Goal: Information Seeking & Learning: Learn about a topic

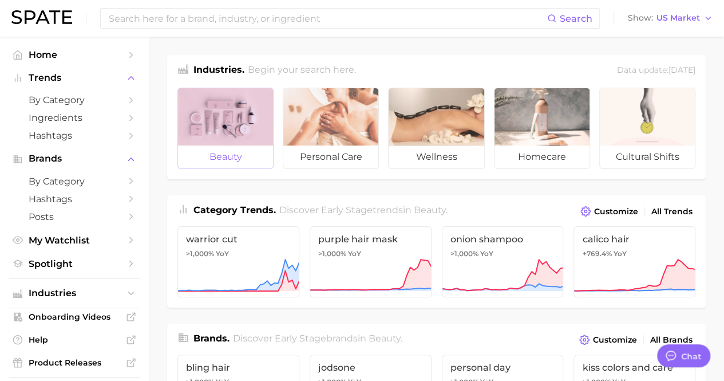
click at [197, 117] on div at bounding box center [225, 116] width 95 height 57
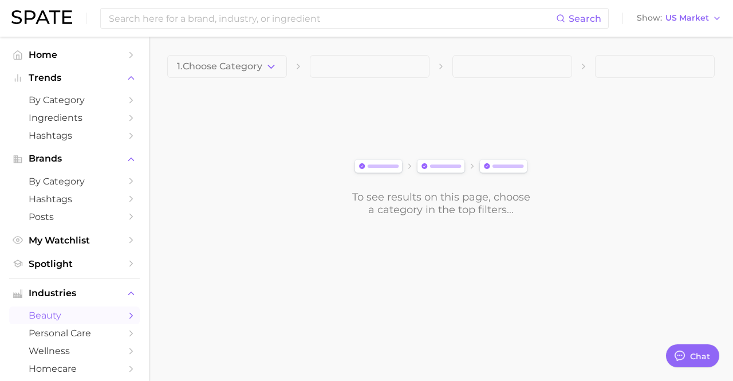
click at [358, 66] on span at bounding box center [370, 66] width 120 height 23
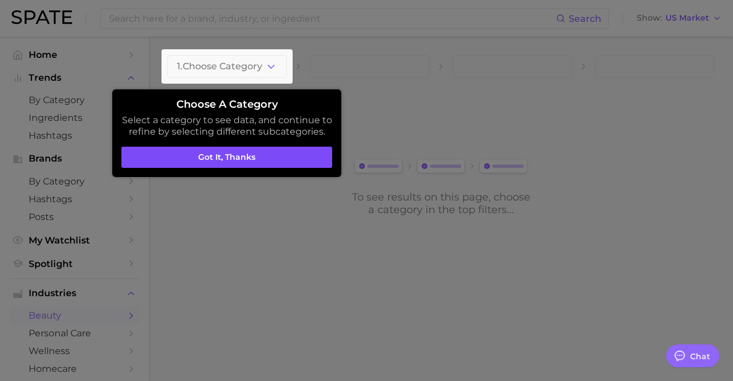
click at [255, 162] on button "Got it, thanks" at bounding box center [226, 158] width 211 height 22
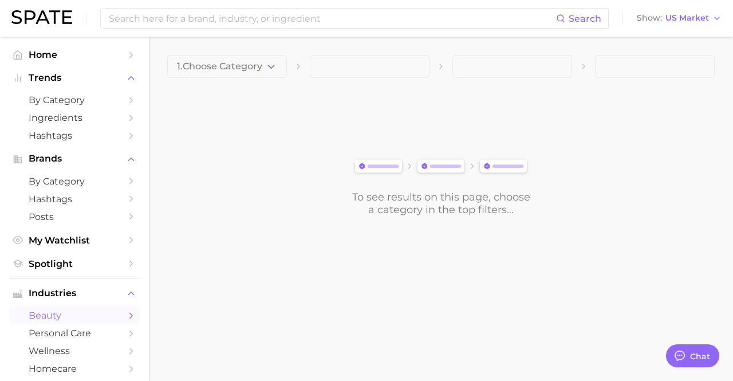
click at [363, 78] on div "1. Choose Category To see results on this page, choose a category in the top fi…" at bounding box center [440, 135] width 547 height 161
click at [356, 75] on span at bounding box center [370, 66] width 120 height 23
click at [327, 70] on span at bounding box center [370, 66] width 120 height 23
click at [374, 163] on img at bounding box center [441, 167] width 180 height 20
click at [318, 69] on span at bounding box center [370, 66] width 120 height 23
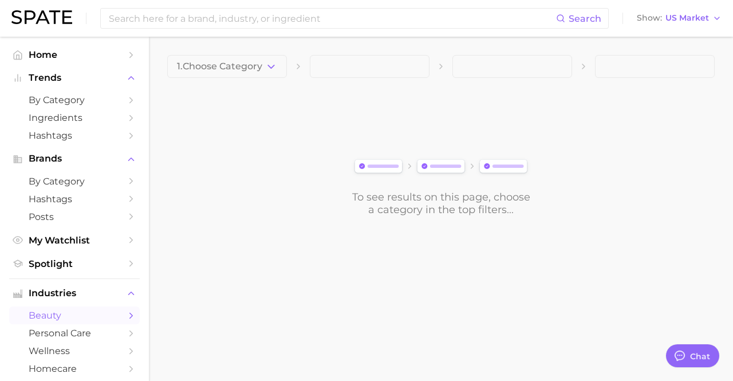
click at [304, 70] on div "1. Choose Category" at bounding box center [440, 66] width 547 height 23
click at [304, 69] on div "1. Choose Category" at bounding box center [440, 66] width 547 height 23
click at [302, 69] on icon at bounding box center [298, 66] width 9 height 9
click at [247, 69] on span "1. Choose Category" at bounding box center [219, 66] width 85 height 10
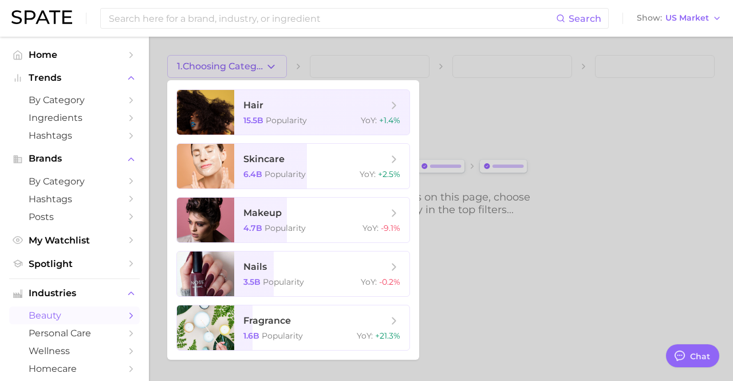
click at [488, 86] on div at bounding box center [366, 190] width 733 height 381
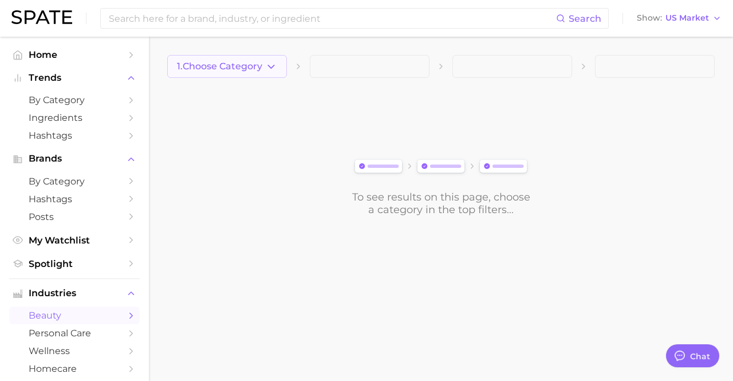
click at [234, 68] on span "1. Choose Category" at bounding box center [219, 66] width 85 height 10
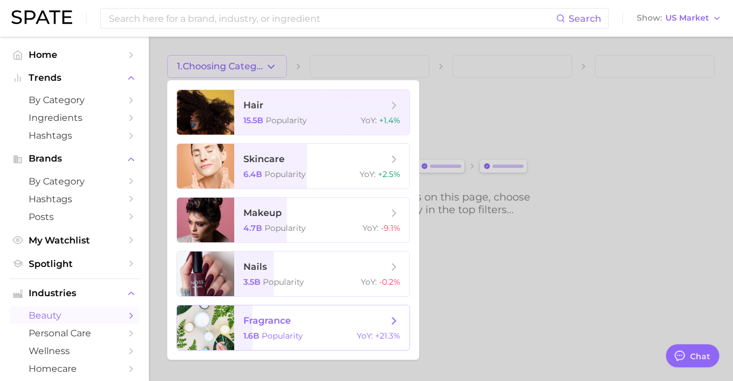
click at [301, 325] on span "fragrance" at bounding box center [315, 320] width 144 height 13
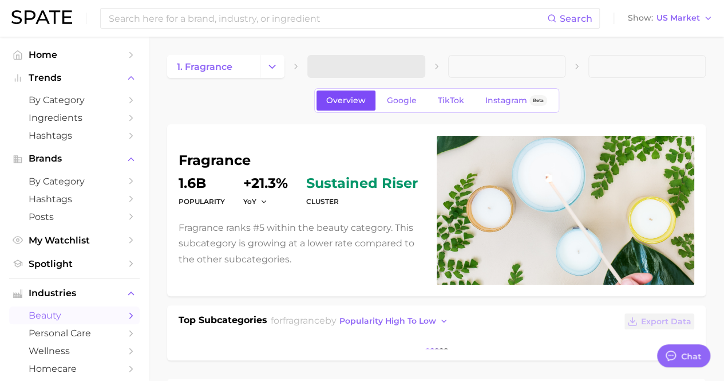
type textarea "x"
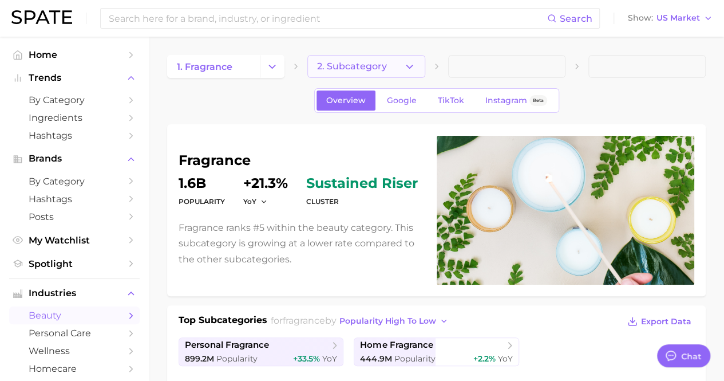
click at [379, 65] on span "2. Subcategory" at bounding box center [352, 66] width 70 height 10
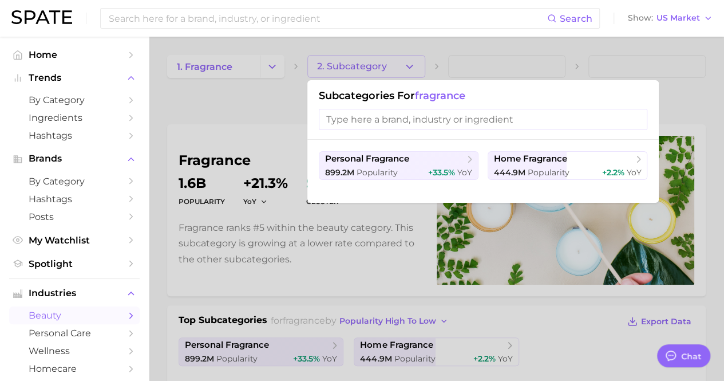
click at [404, 123] on input "search" at bounding box center [483, 119] width 329 height 21
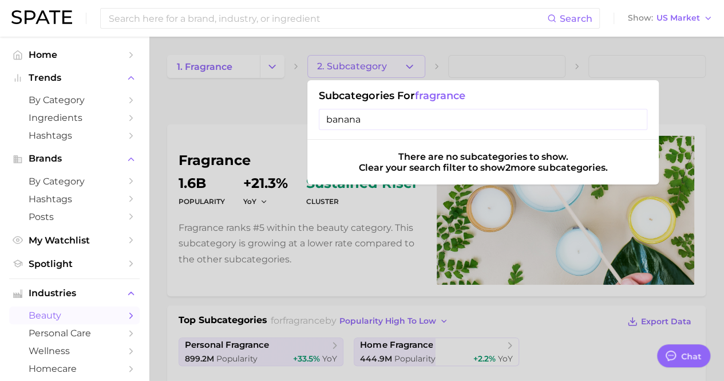
type input "banana"
click at [432, 113] on input "banana" at bounding box center [483, 119] width 329 height 21
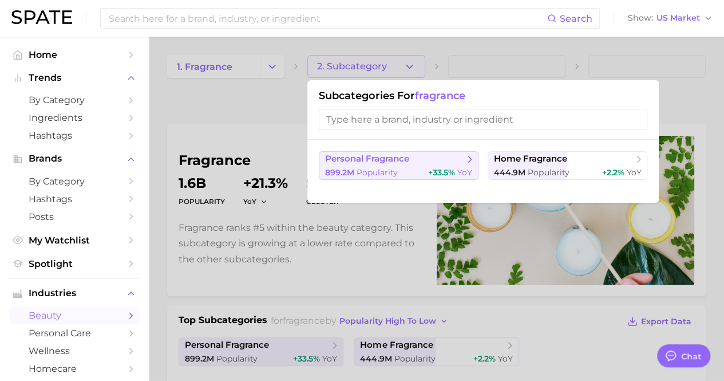
click at [460, 161] on span "personal fragrance" at bounding box center [394, 158] width 139 height 11
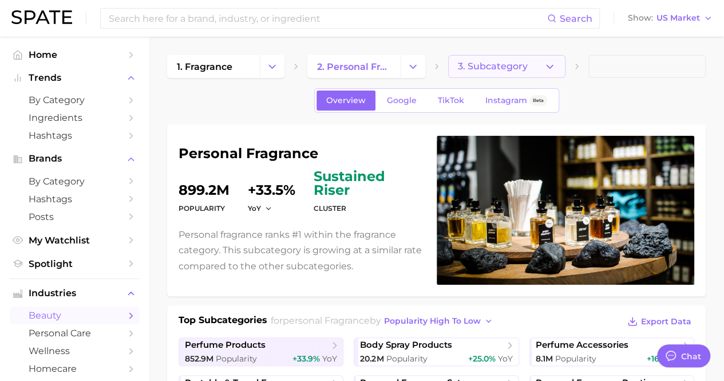
click at [497, 62] on span "3. Subcategory" at bounding box center [493, 66] width 70 height 10
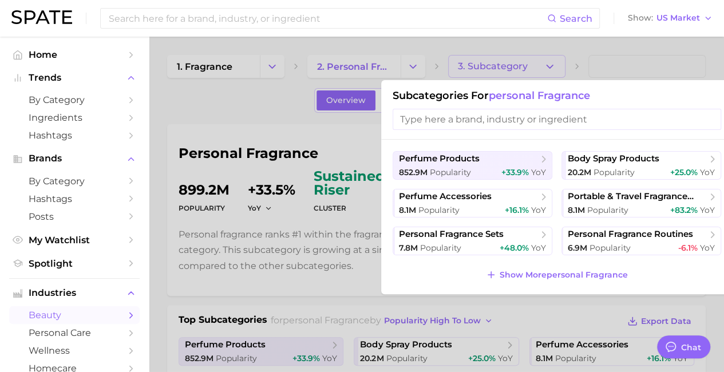
click at [485, 116] on input "search" at bounding box center [557, 119] width 329 height 21
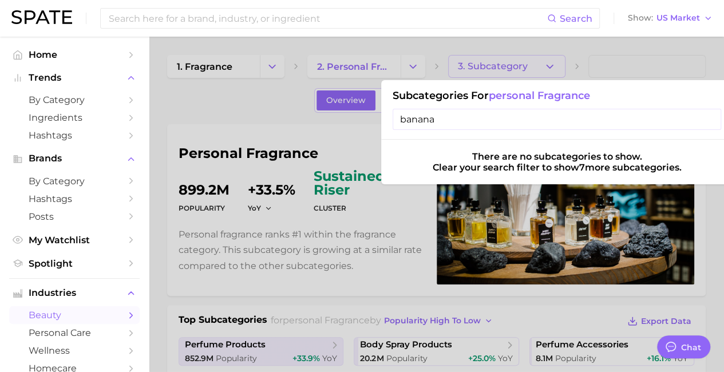
type input "banana"
click at [549, 15] on icon at bounding box center [551, 18] width 9 height 9
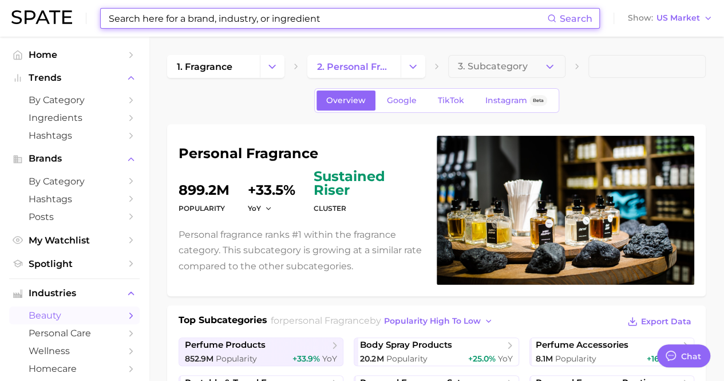
click at [535, 17] on input at bounding box center [328, 18] width 440 height 19
click at [527, 19] on input at bounding box center [328, 18] width 440 height 19
click at [377, 17] on input at bounding box center [328, 18] width 440 height 19
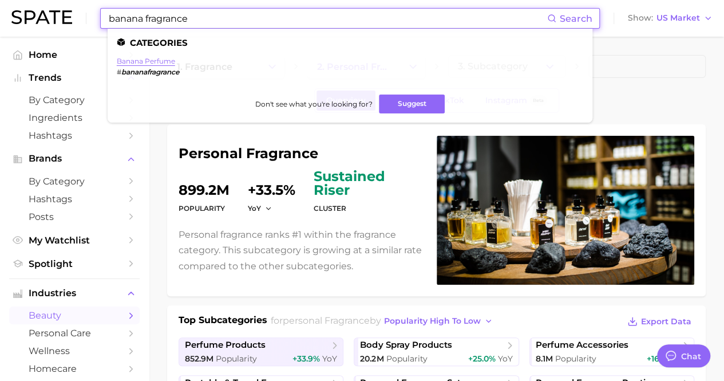
type input "banana fragrance"
click at [146, 60] on link "banana perfume" at bounding box center [146, 61] width 58 height 9
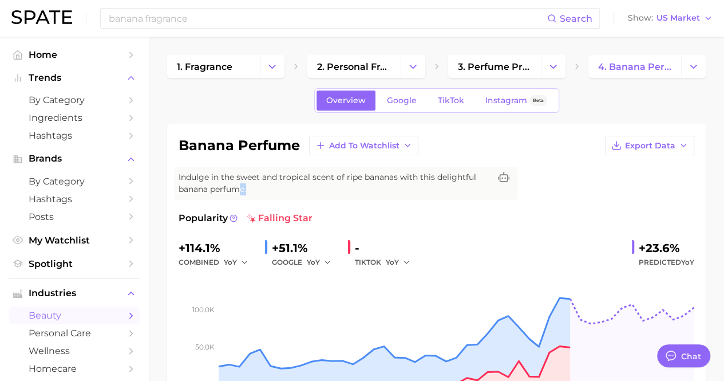
drag, startPoint x: 242, startPoint y: 184, endPoint x: 256, endPoint y: 196, distance: 19.5
click at [256, 196] on div "Indulge in the sweet and tropical scent of ripe bananas with this delightful ba…" at bounding box center [345, 183] width 343 height 33
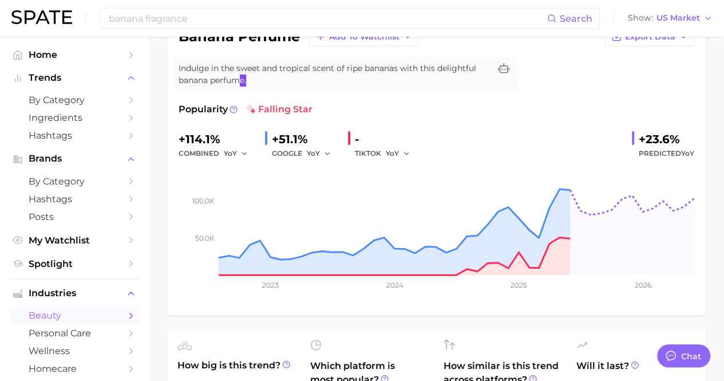
scroll to position [77, 0]
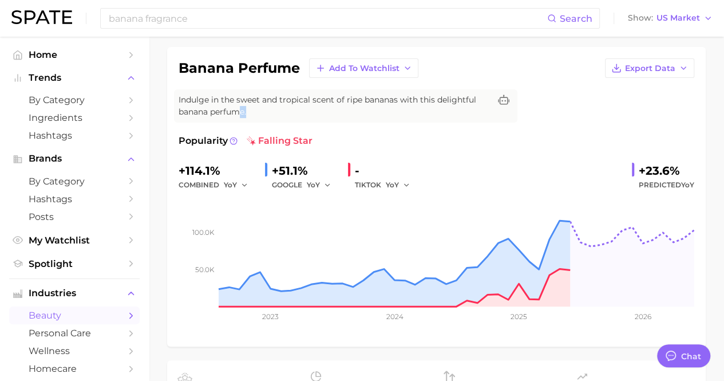
click at [263, 105] on span "Indulge in the sweet and tropical scent of ripe bananas with this delightful ba…" at bounding box center [334, 106] width 311 height 24
click at [656, 65] on span "Export Data" at bounding box center [650, 69] width 50 height 10
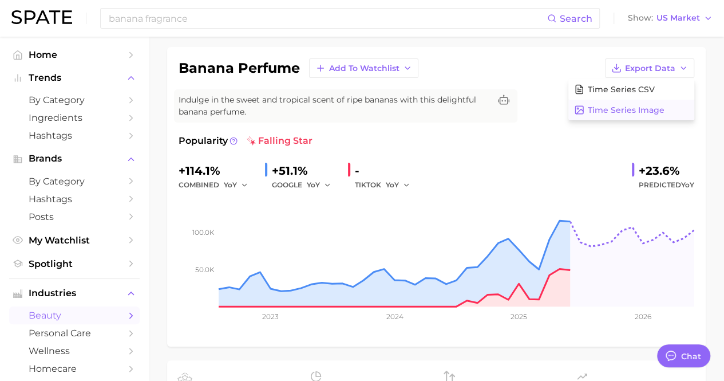
click at [656, 110] on span "Time Series Image" at bounding box center [626, 110] width 77 height 10
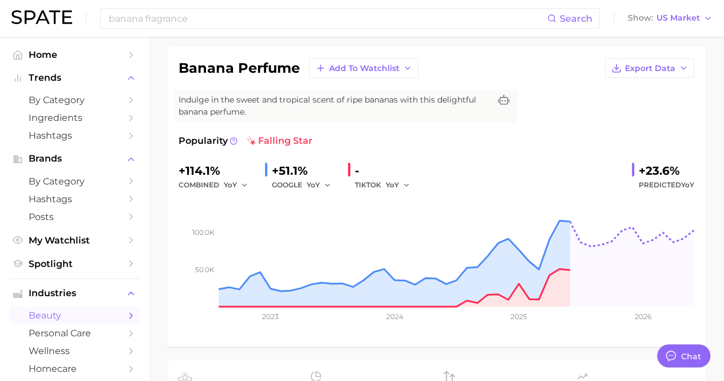
click at [603, 149] on div "Popularity falling star +114.1% combined YoY +51.1% GOOGLE YoY - TIKTOK YoY +23…" at bounding box center [437, 234] width 516 height 201
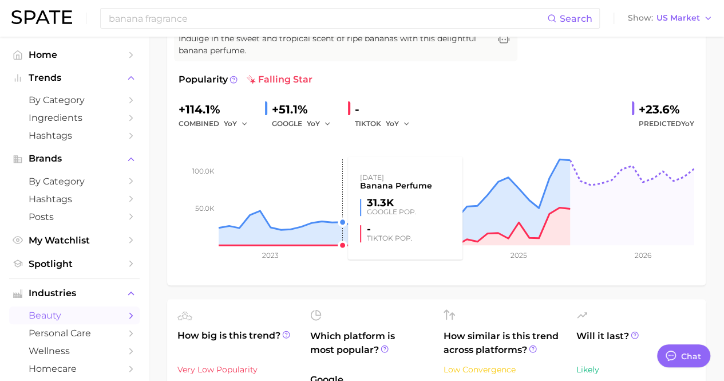
scroll to position [159, 0]
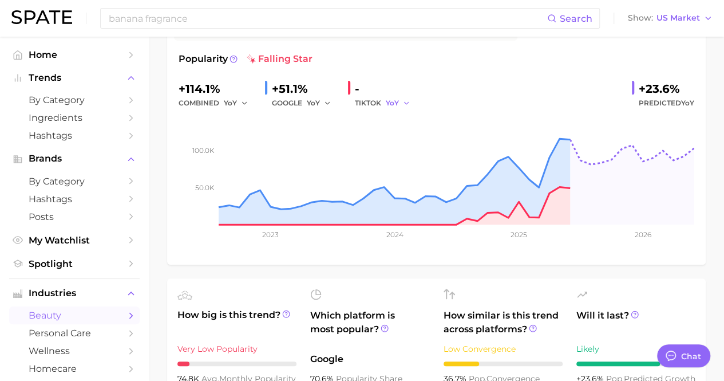
click at [405, 100] on icon "button" at bounding box center [406, 103] width 8 height 8
click at [419, 159] on button "MoM" at bounding box center [449, 162] width 126 height 21
click at [411, 101] on icon "button" at bounding box center [410, 103] width 8 height 8
click at [416, 135] on button "QoQ" at bounding box center [449, 142] width 126 height 21
click at [404, 100] on button "QoQ" at bounding box center [399, 103] width 27 height 14
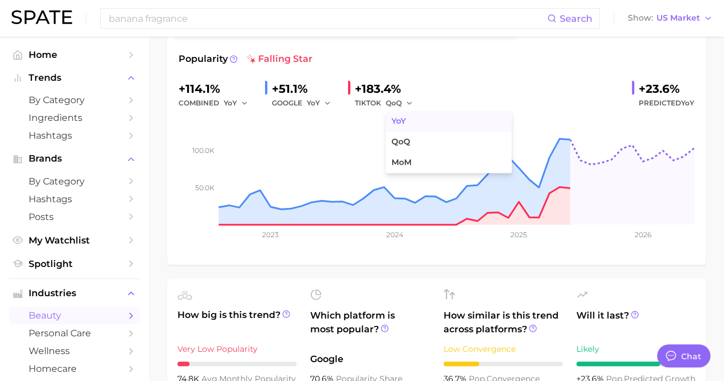
click at [414, 125] on button "YoY" at bounding box center [449, 121] width 126 height 21
click at [405, 101] on icon "button" at bounding box center [406, 103] width 8 height 8
click at [410, 135] on button "QoQ" at bounding box center [449, 142] width 126 height 21
click at [321, 101] on button "YoY" at bounding box center [319, 103] width 25 height 14
click at [335, 137] on button "QoQ" at bounding box center [370, 142] width 126 height 21
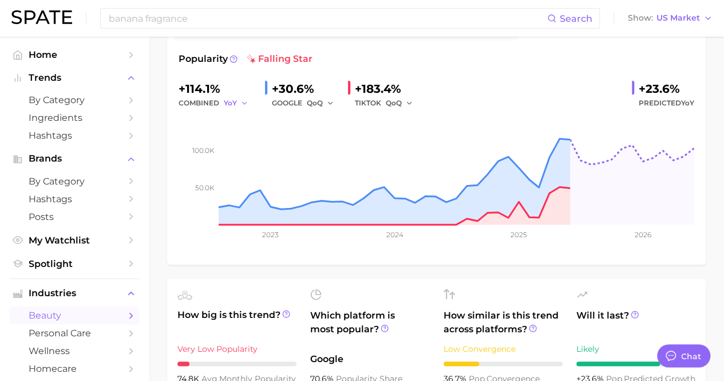
click at [239, 105] on button "YoY" at bounding box center [236, 103] width 25 height 14
click at [328, 103] on icon "button" at bounding box center [330, 103] width 8 height 8
click at [337, 119] on button "YoY" at bounding box center [370, 121] width 126 height 21
click at [406, 102] on icon "button" at bounding box center [409, 103] width 8 height 8
click at [412, 113] on button "YoY" at bounding box center [449, 121] width 126 height 21
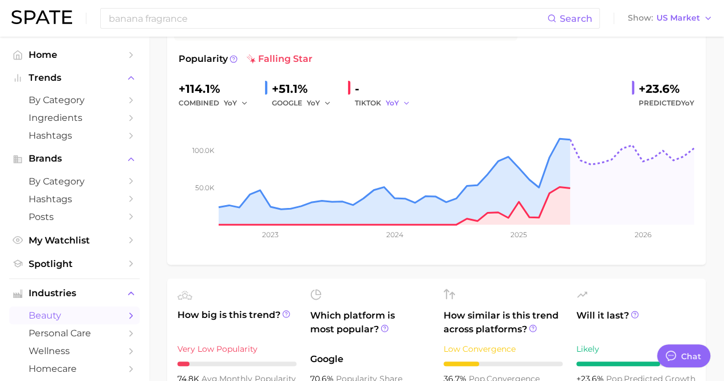
click at [400, 101] on button "YoY" at bounding box center [398, 103] width 25 height 14
click at [417, 155] on button "MoM" at bounding box center [449, 162] width 126 height 21
click at [403, 104] on button "MoM" at bounding box center [400, 103] width 29 height 14
click at [412, 139] on button "QoQ" at bounding box center [449, 142] width 126 height 21
click at [325, 99] on icon "button" at bounding box center [327, 103] width 8 height 8
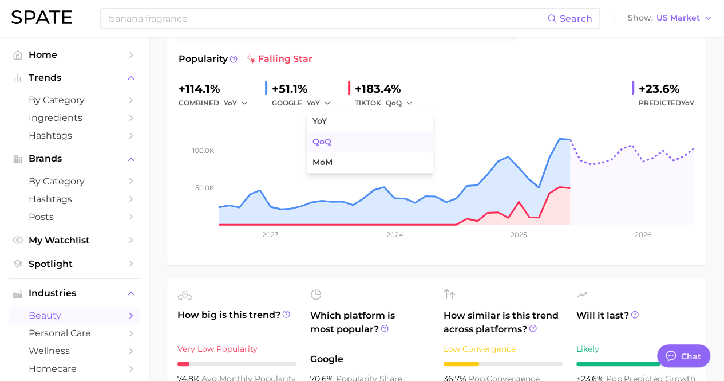
click at [337, 134] on button "QoQ" at bounding box center [370, 142] width 126 height 21
drag, startPoint x: 378, startPoint y: 89, endPoint x: 651, endPoint y: 74, distance: 274.0
click at [651, 74] on div "Popularity falling star +114.1% combined YoY +30.6% GOOGLE QoQ +183.4% TIKTOK Q…" at bounding box center [437, 152] width 516 height 201
click at [686, 59] on div "Popularity falling star" at bounding box center [437, 59] width 516 height 14
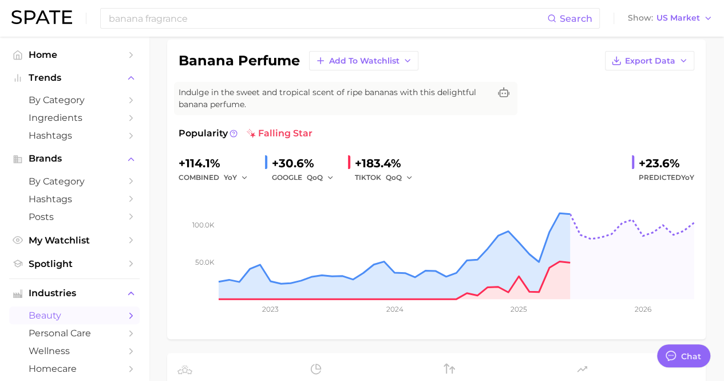
scroll to position [84, 0]
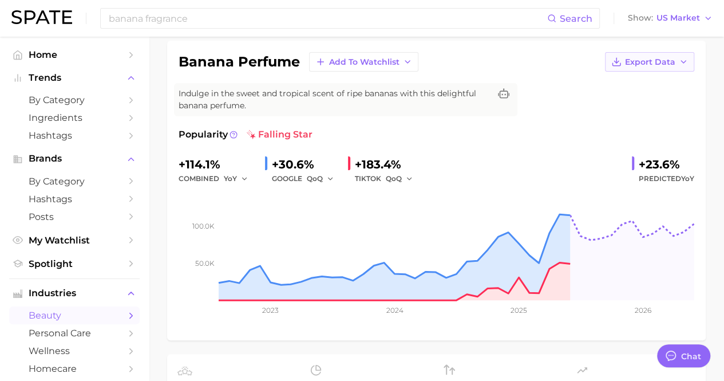
click at [653, 62] on span "Export Data" at bounding box center [650, 62] width 50 height 10
click at [642, 99] on span "Time Series Image" at bounding box center [626, 104] width 77 height 10
click at [638, 111] on div "banana perfume Add to Watchlist Export Data Indulge in the sweet and tropical s…" at bounding box center [437, 190] width 516 height 276
click at [651, 47] on div "banana perfume Add to Watchlist Export Data Indulge in the sweet and tropical s…" at bounding box center [436, 190] width 539 height 299
click at [652, 58] on span "Export Data" at bounding box center [650, 62] width 50 height 10
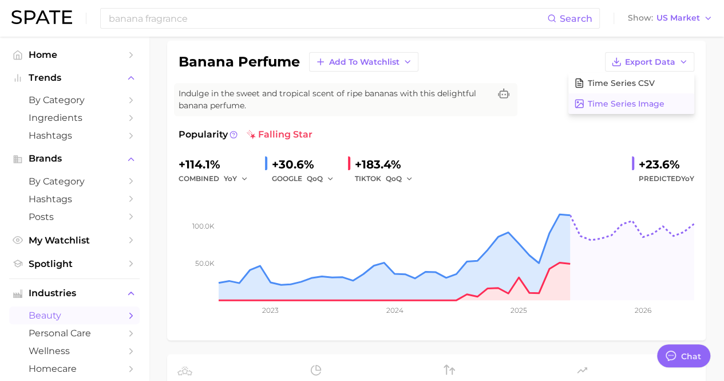
click at [640, 96] on button "Time Series Image" at bounding box center [631, 103] width 126 height 21
click at [691, 110] on div "banana perfume Add to Watchlist Export Data Indulge in the sweet and tropical s…" at bounding box center [437, 190] width 516 height 276
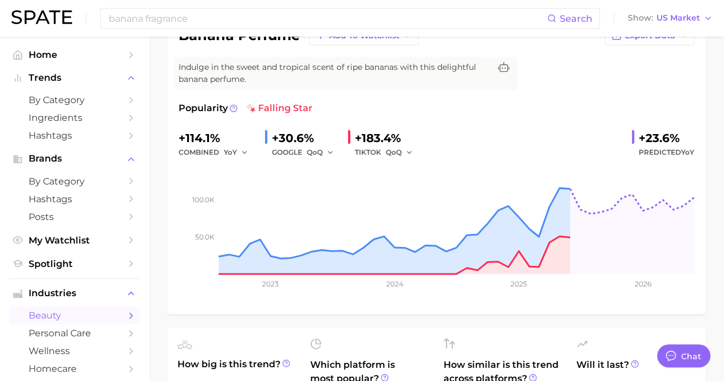
scroll to position [113, 0]
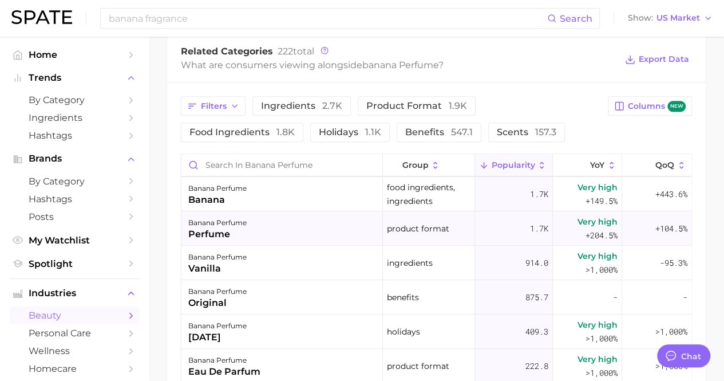
scroll to position [33, 0]
click at [266, 158] on input "Search in banana perfume" at bounding box center [281, 165] width 201 height 22
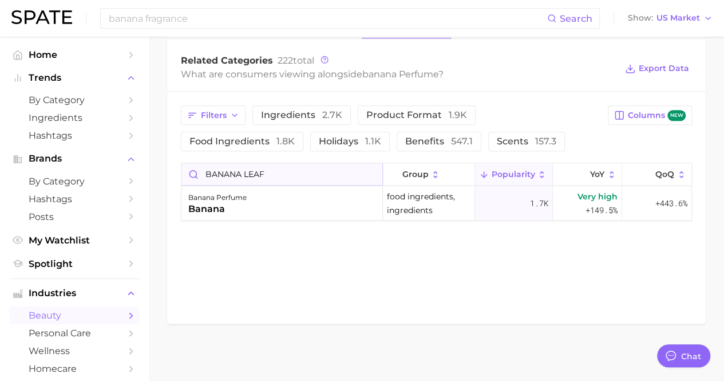
scroll to position [552, 0]
type input "BANANA LEAF"
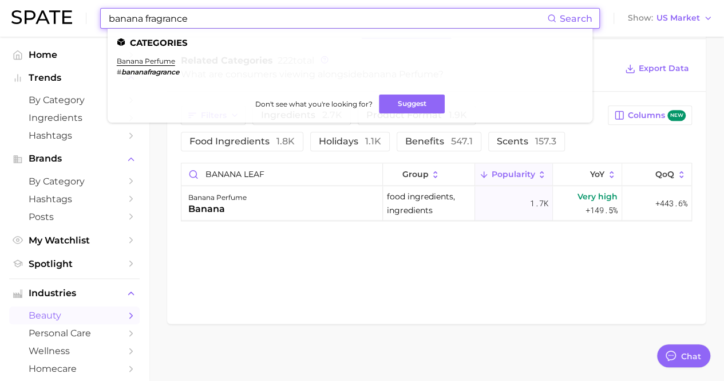
click at [158, 27] on input "banana fragrance" at bounding box center [328, 18] width 440 height 19
click at [156, 25] on input "banana fragrance" at bounding box center [328, 18] width 440 height 19
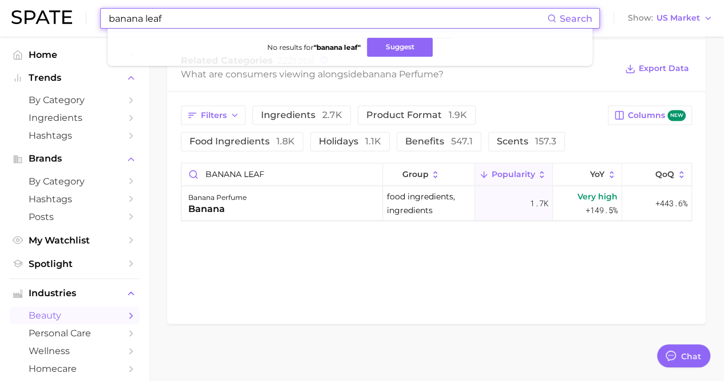
click at [157, 13] on input "banana leaf" at bounding box center [328, 18] width 440 height 19
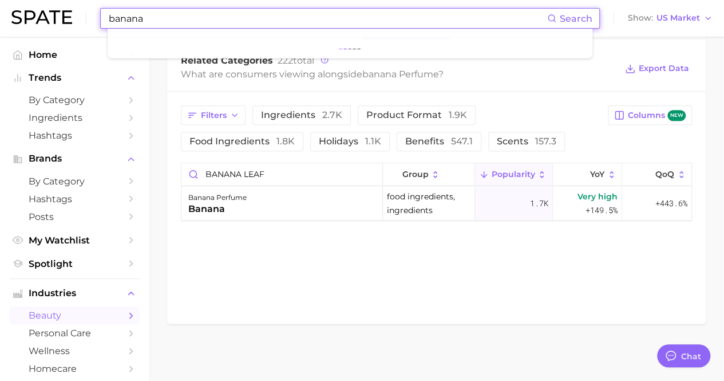
type input "banana"
